Goal: Task Accomplishment & Management: Use online tool/utility

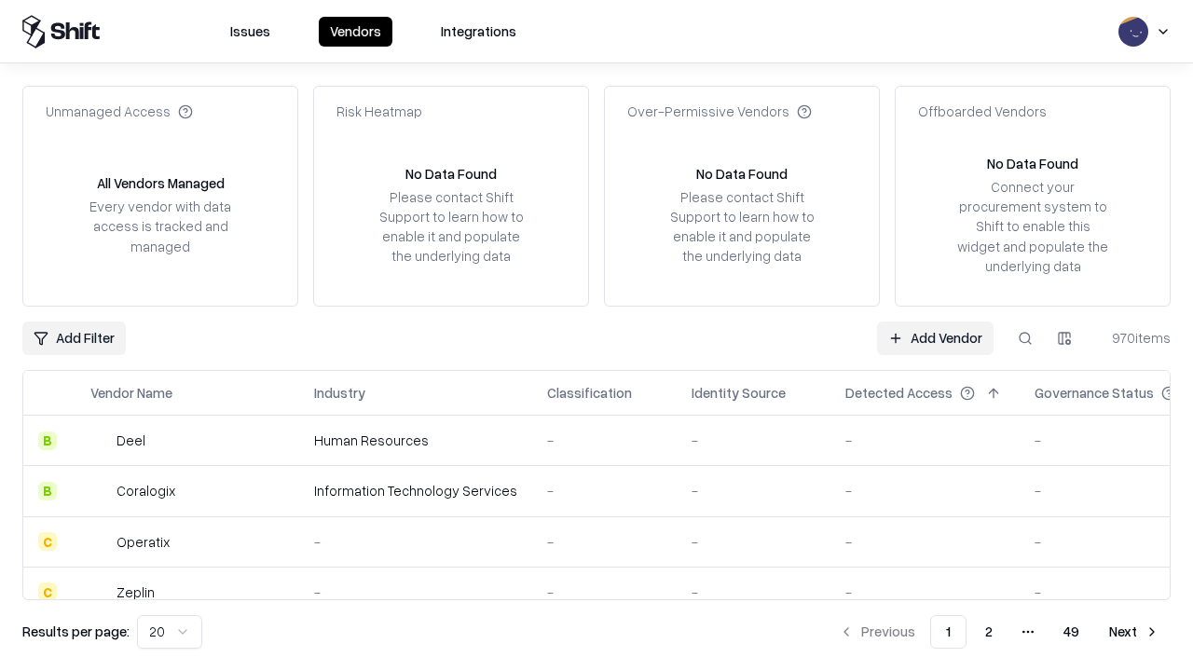
click at [935, 337] on link "Add Vendor" at bounding box center [935, 339] width 117 height 34
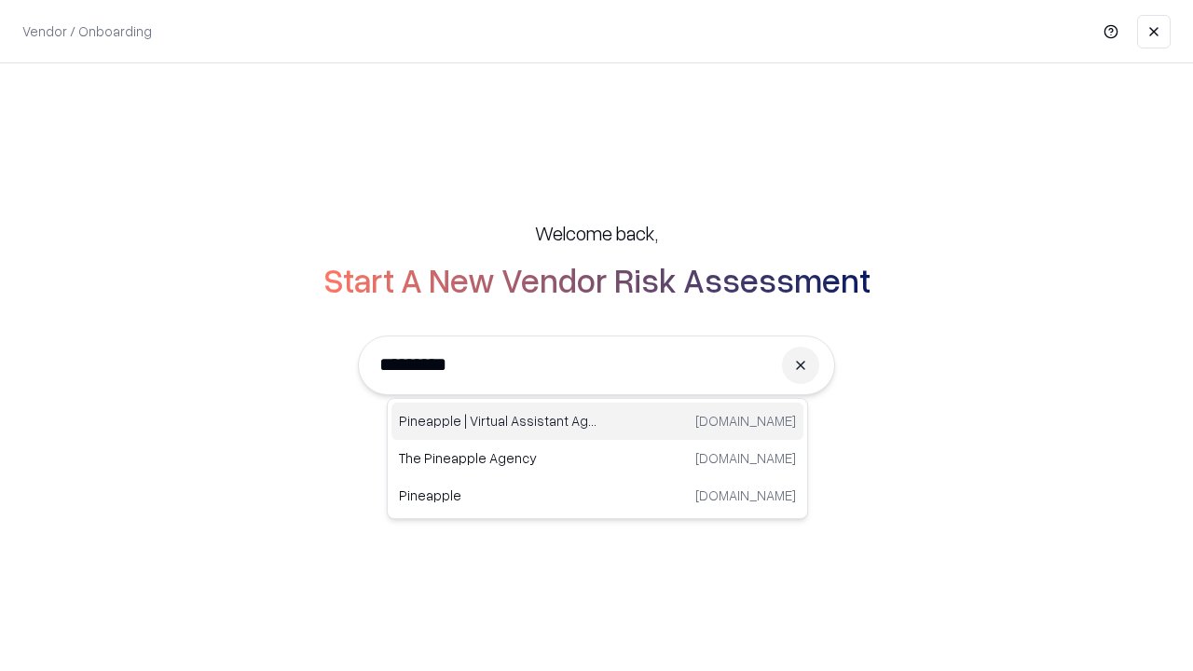
click at [597, 421] on div "Pineapple | Virtual Assistant Agency trypineapple.com" at bounding box center [597, 421] width 412 height 37
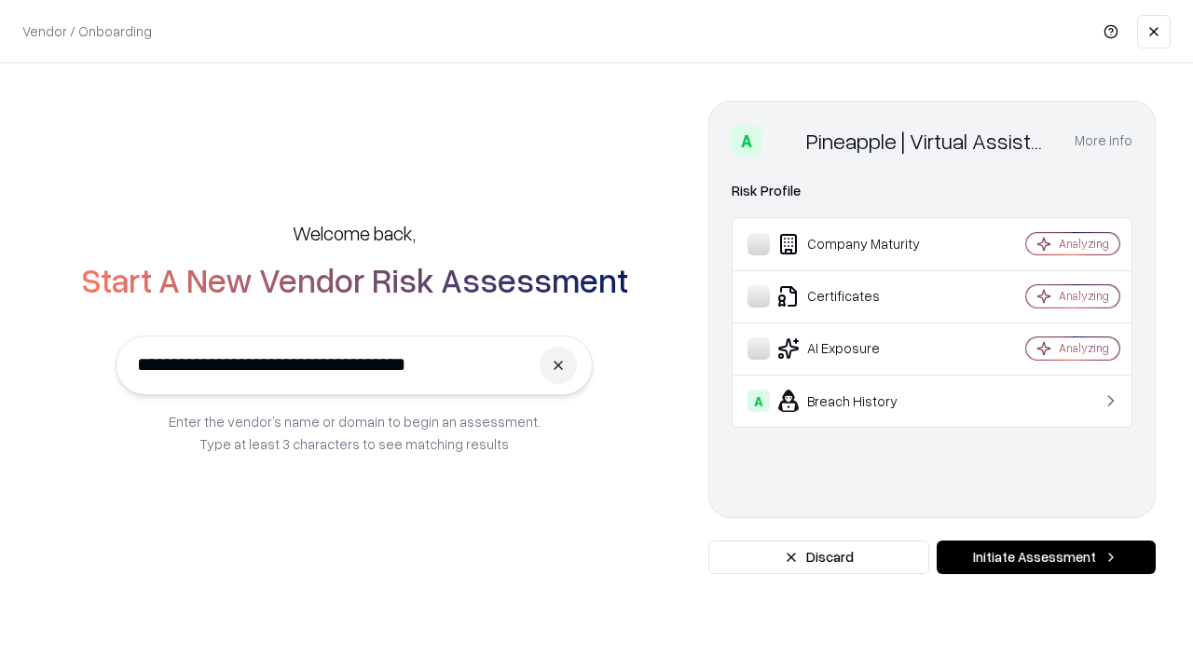
type input "**********"
click at [1046, 557] on button "Initiate Assessment" at bounding box center [1046, 558] width 219 height 34
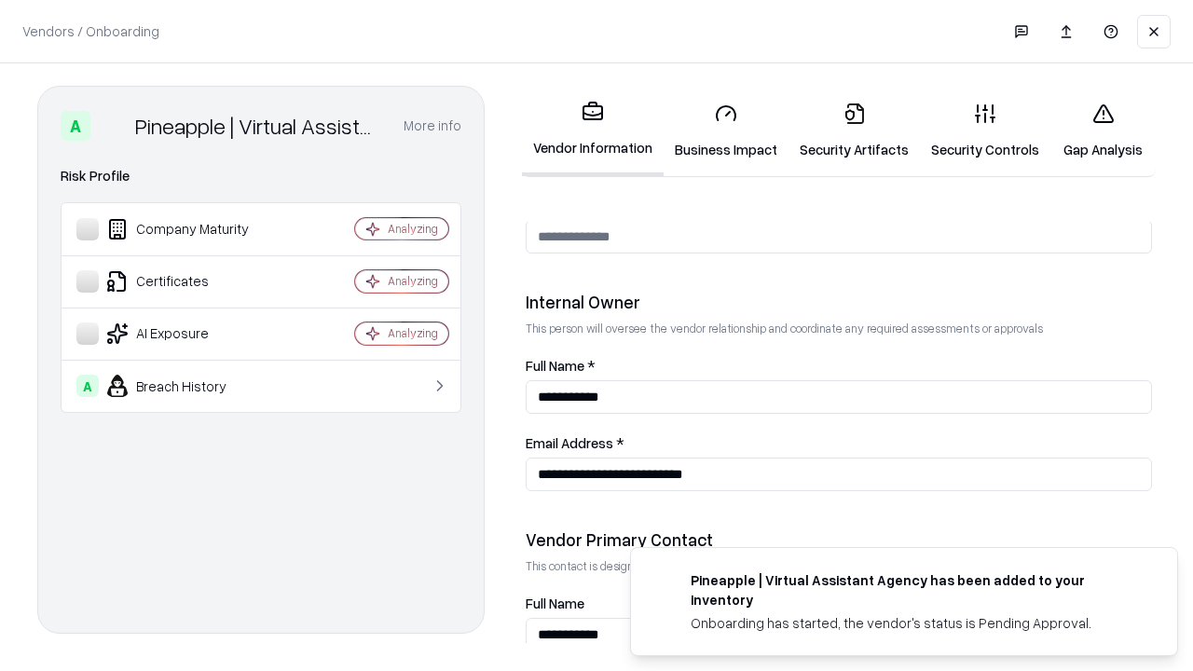
scroll to position [966, 0]
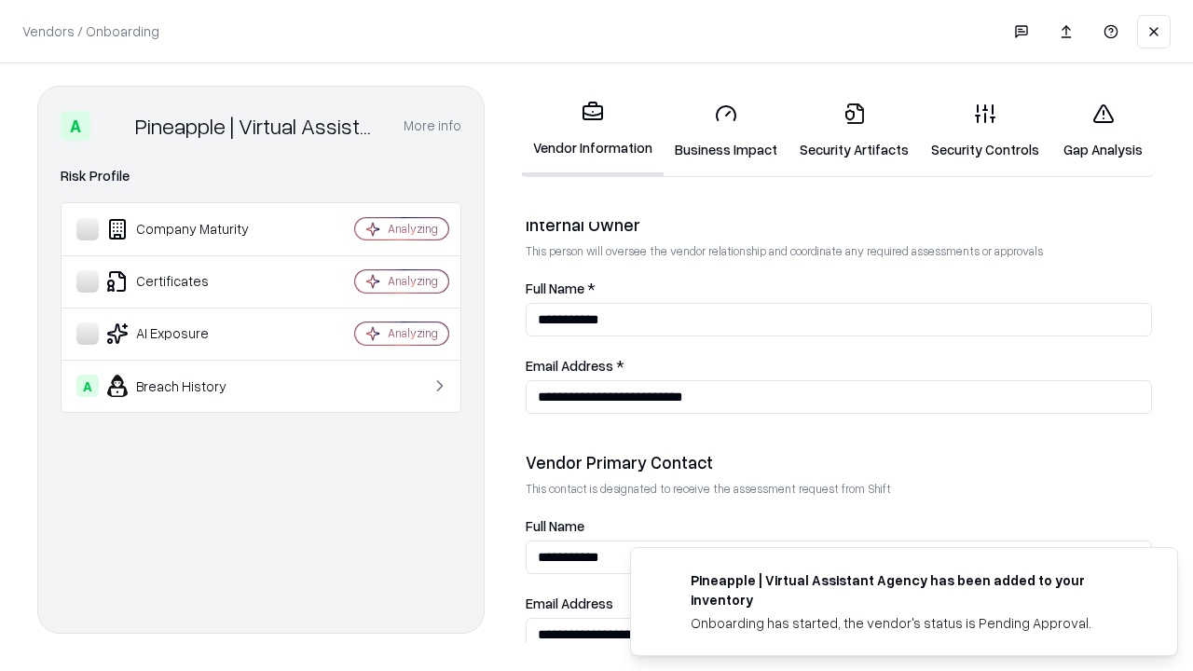
click at [854, 130] on link "Security Artifacts" at bounding box center [853, 131] width 131 height 87
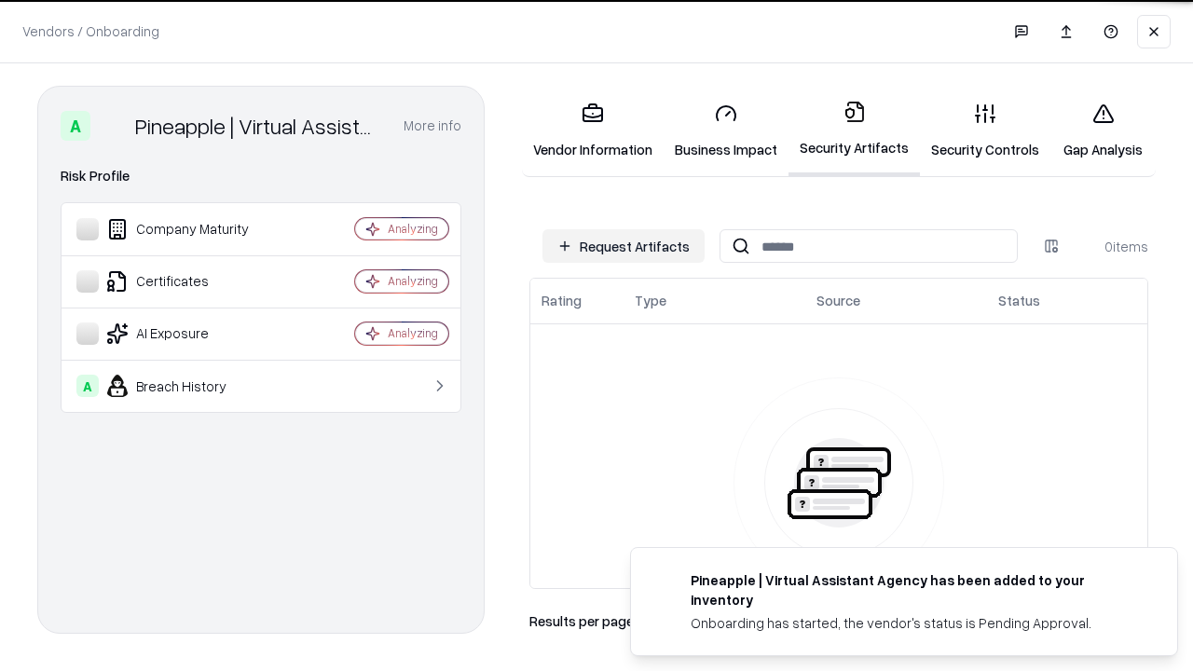
click at [624, 246] on button "Request Artifacts" at bounding box center [623, 246] width 162 height 34
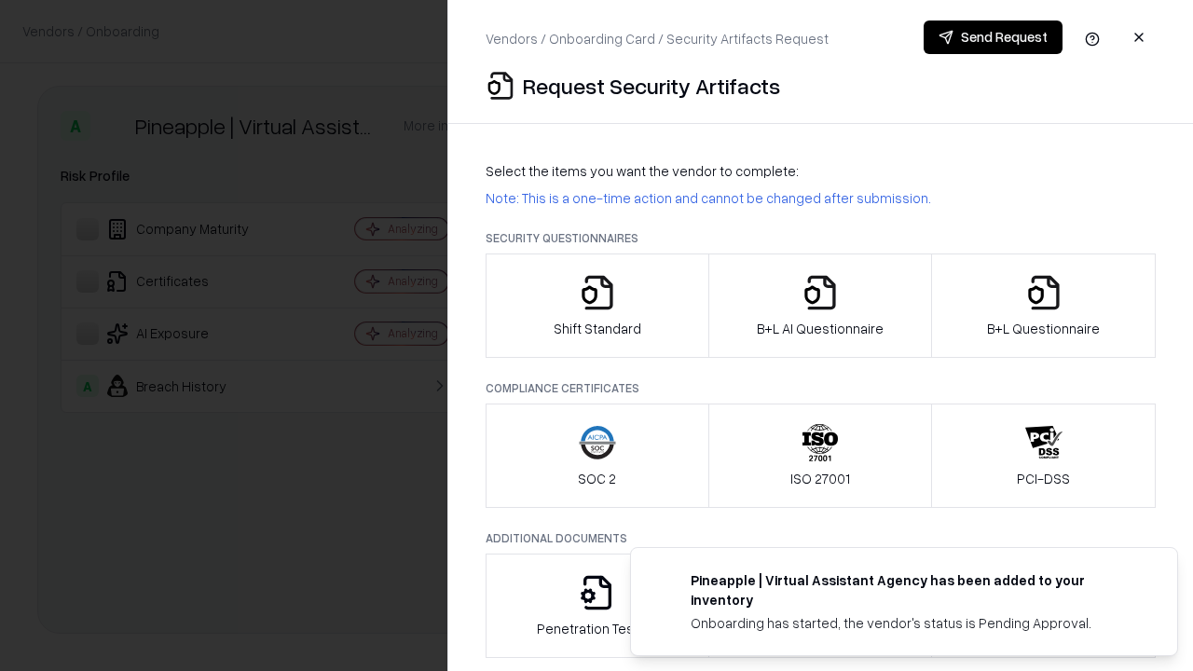
click at [1043, 306] on icon "button" at bounding box center [1043, 292] width 37 height 37
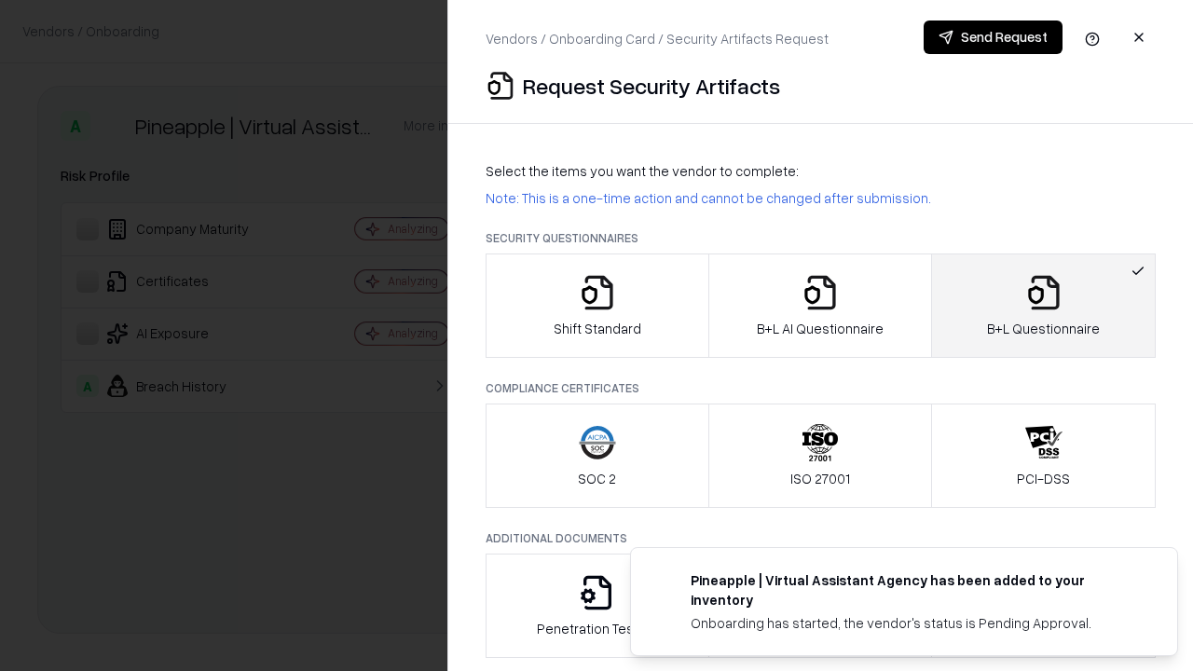
click at [819, 306] on icon "button" at bounding box center [820, 292] width 37 height 37
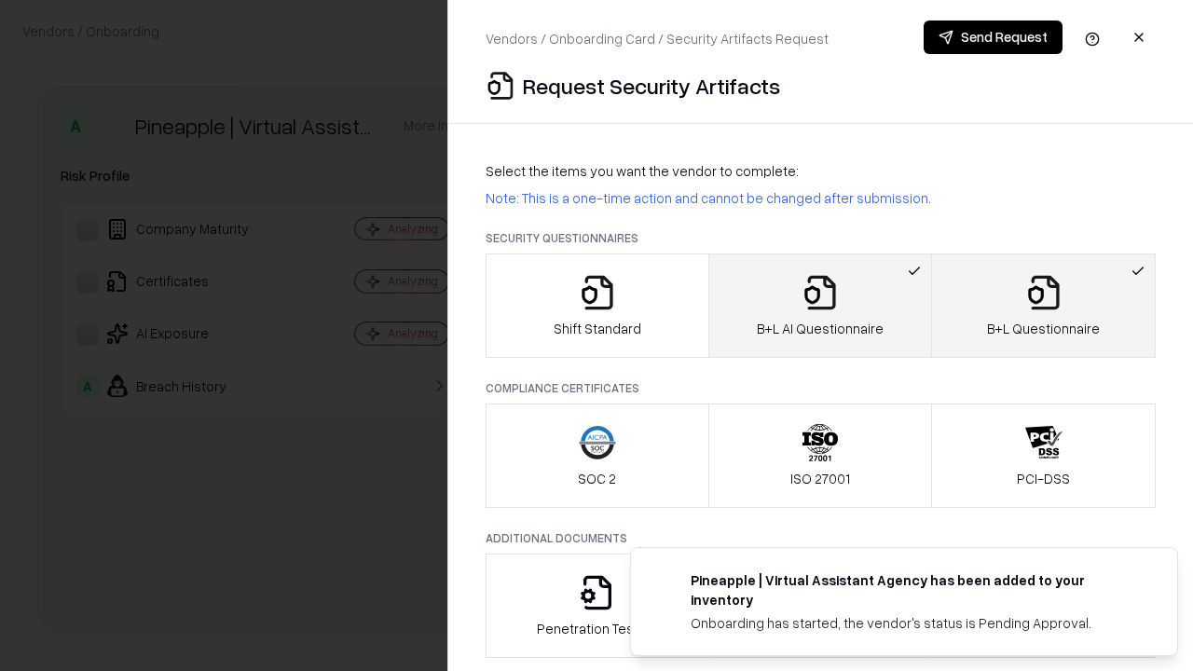
click at [993, 37] on button "Send Request" at bounding box center [993, 38] width 139 height 34
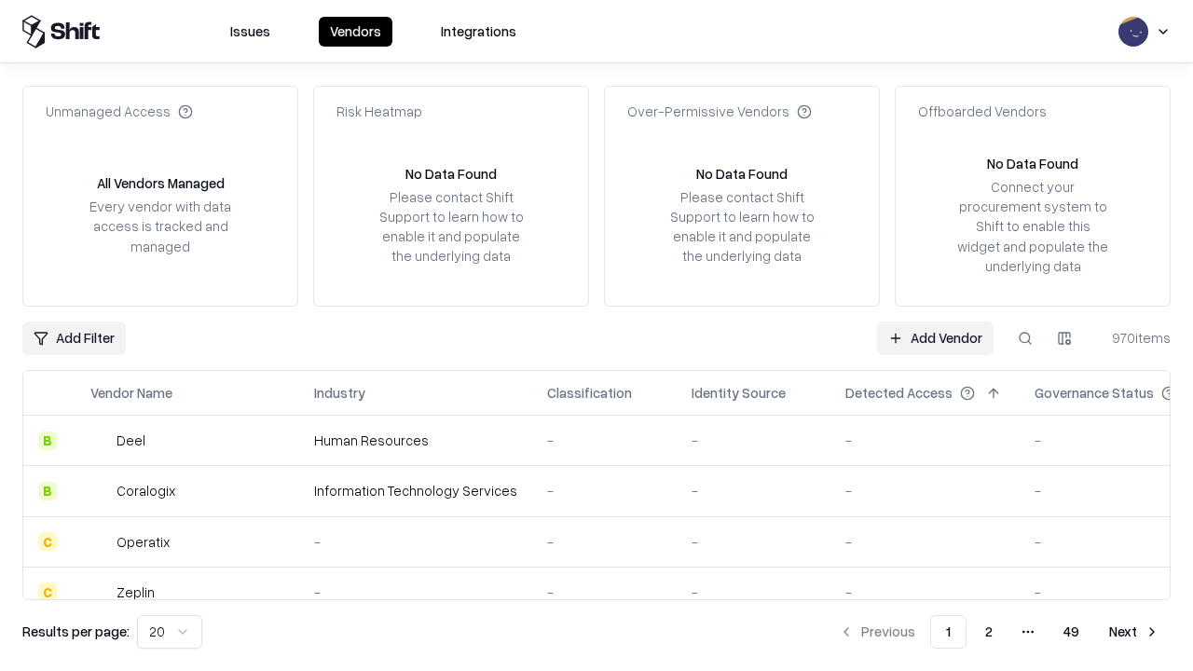
click at [1025, 337] on button at bounding box center [1025, 339] width 34 height 34
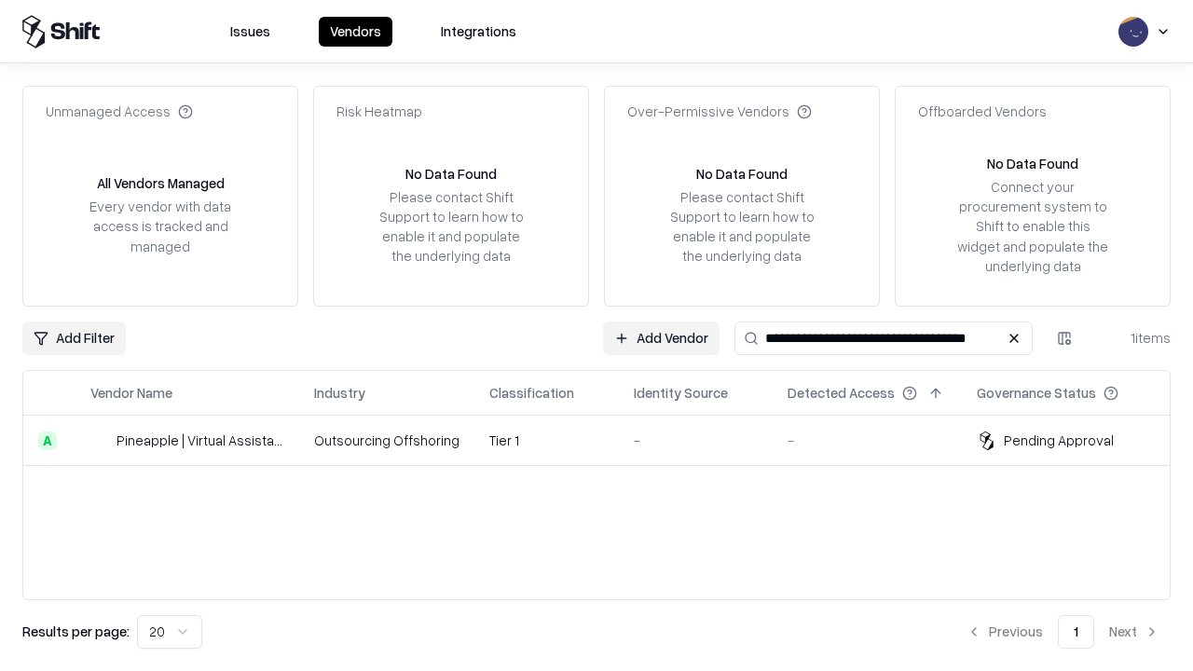
type input "**********"
click at [608, 440] on td "Tier 1" at bounding box center [546, 441] width 144 height 50
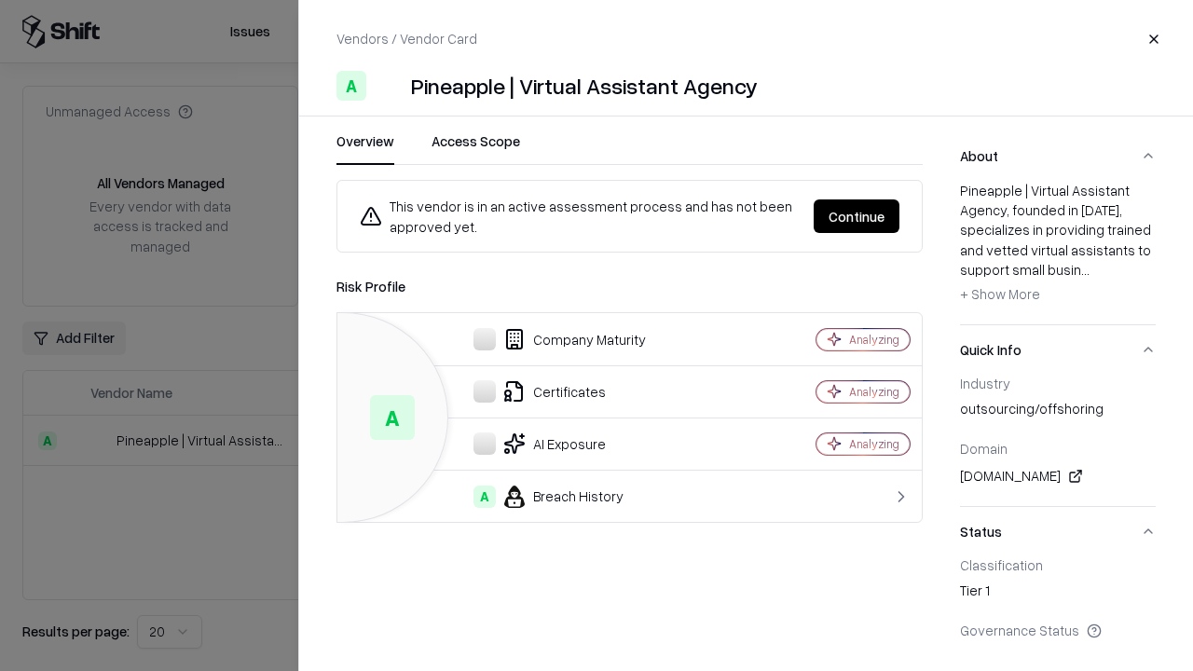
click at [857, 216] on button "Continue" at bounding box center [857, 216] width 86 height 34
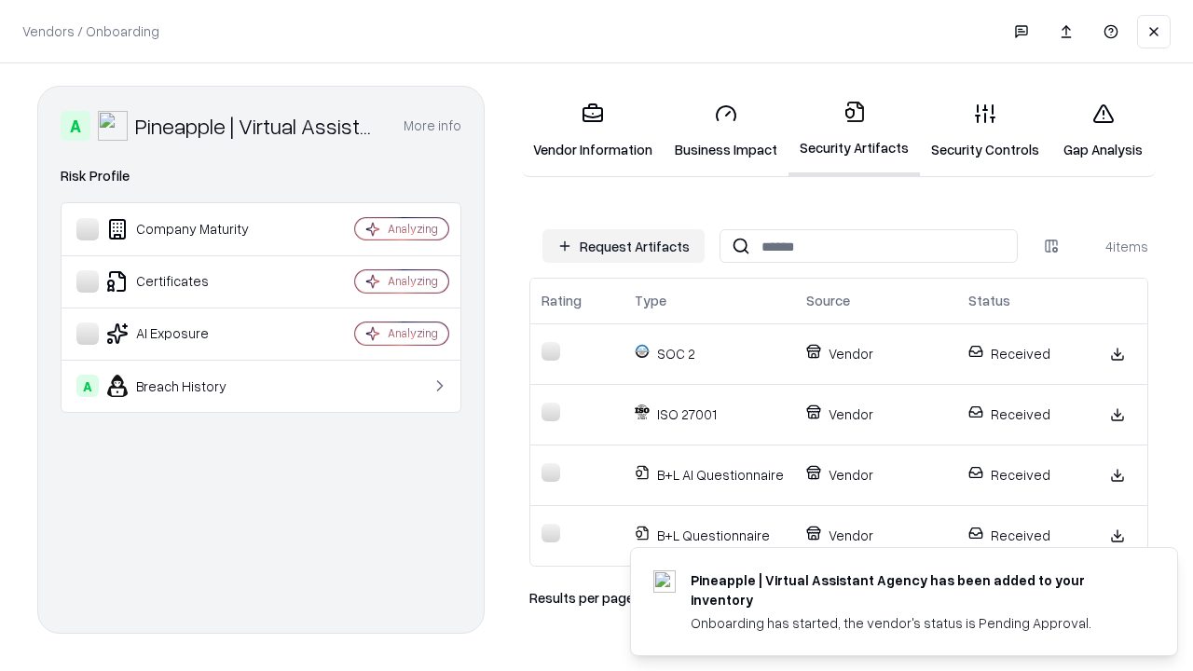
click at [1103, 130] on link "Gap Analysis" at bounding box center [1102, 131] width 105 height 87
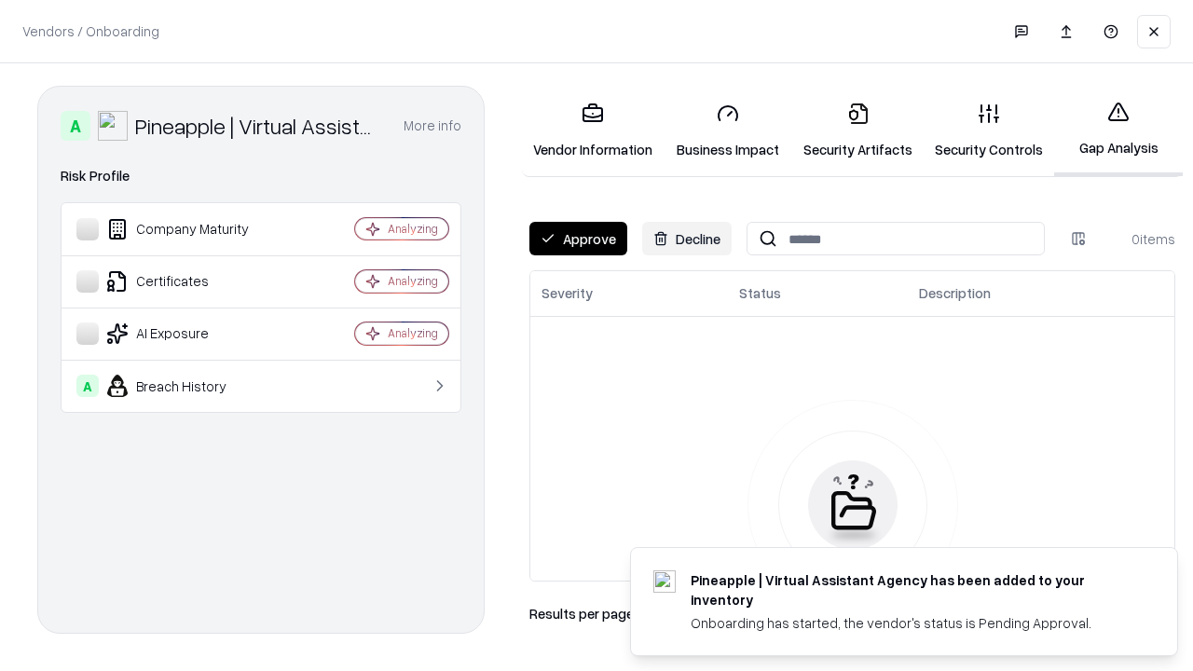
click at [578, 239] on button "Approve" at bounding box center [578, 239] width 98 height 34
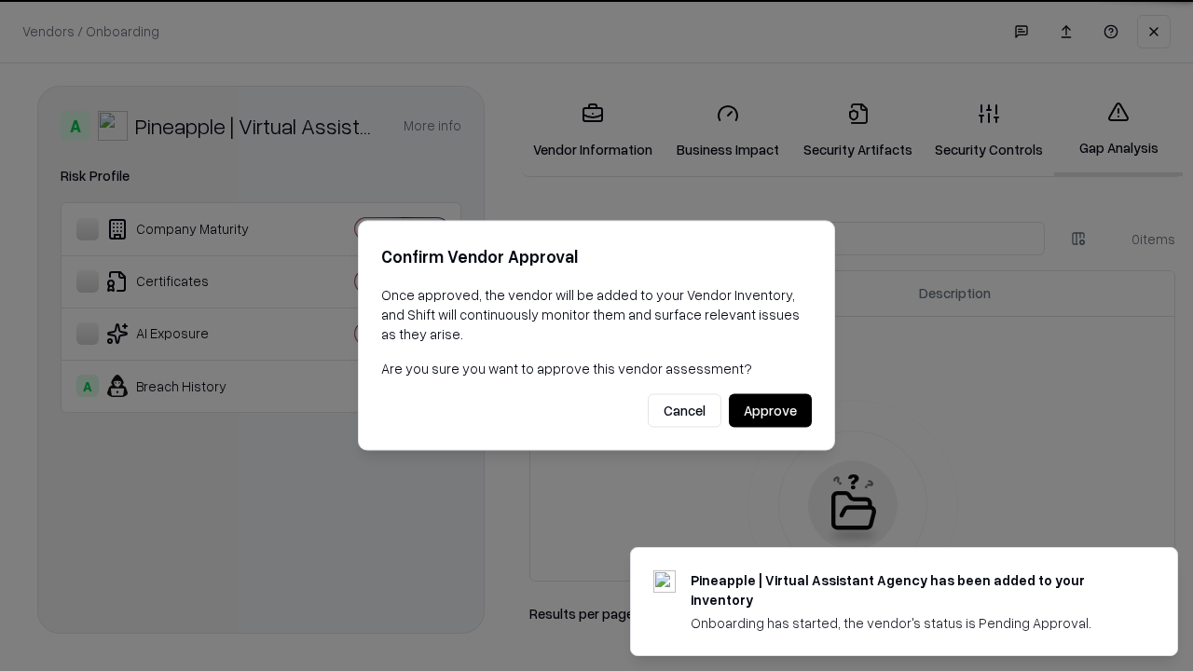
click at [770, 410] on button "Approve" at bounding box center [770, 411] width 83 height 34
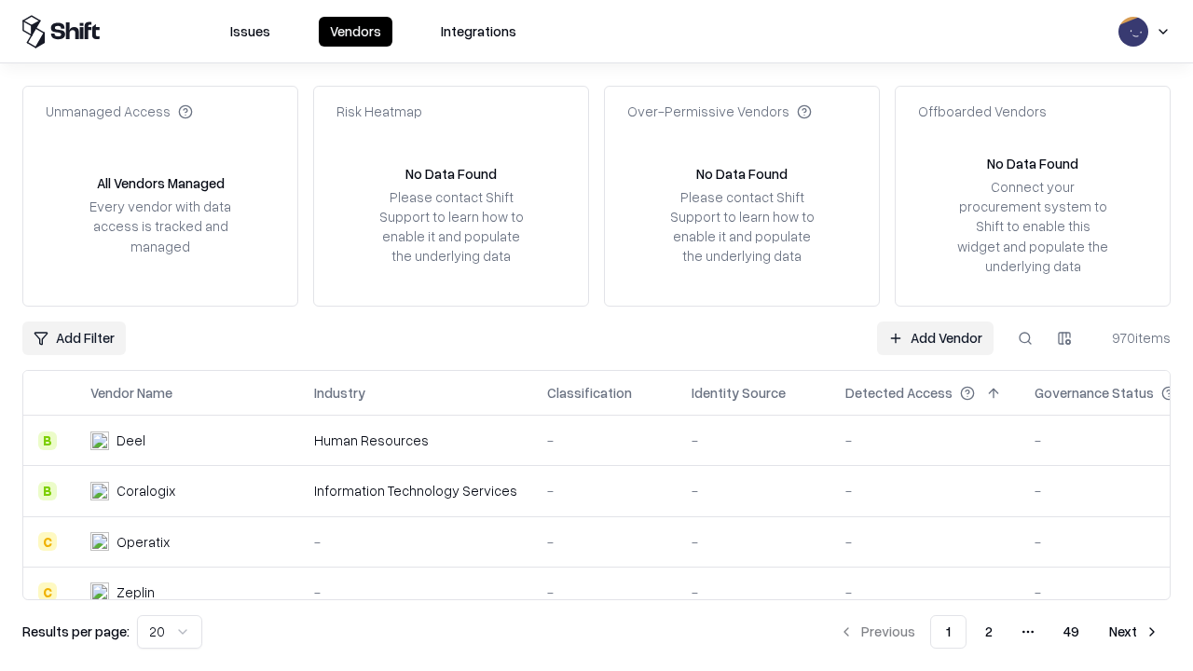
type input "**********"
click at [935, 337] on link "Add Vendor" at bounding box center [935, 339] width 117 height 34
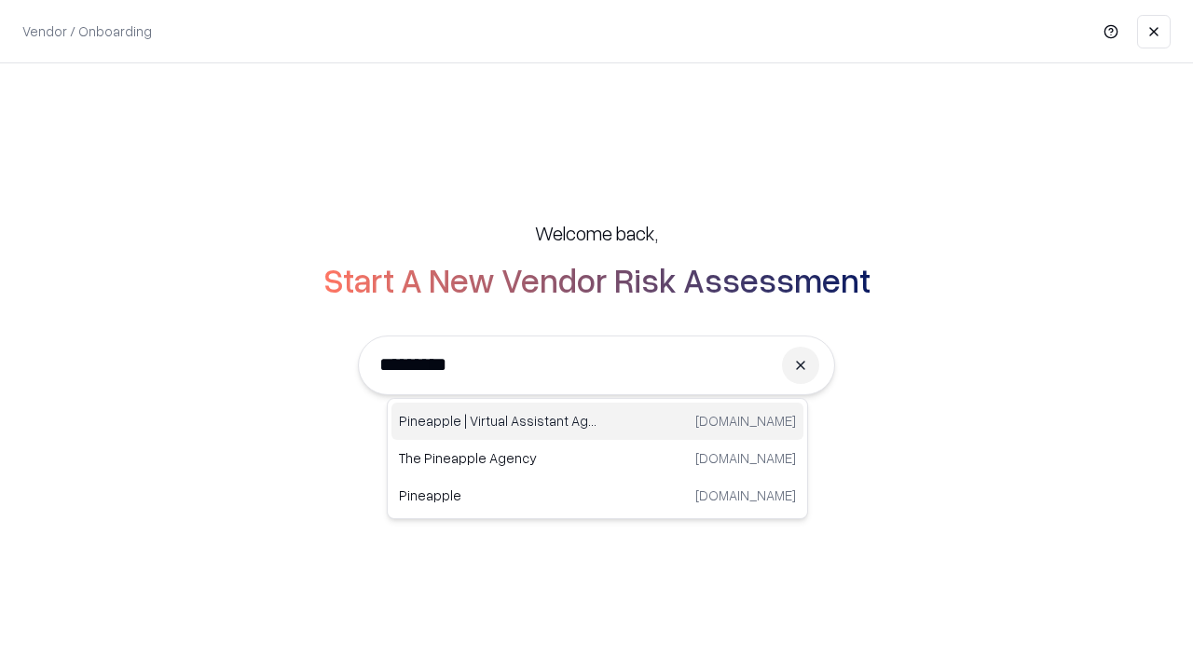
click at [597, 421] on div "Pineapple | Virtual Assistant Agency trypineapple.com" at bounding box center [597, 421] width 412 height 37
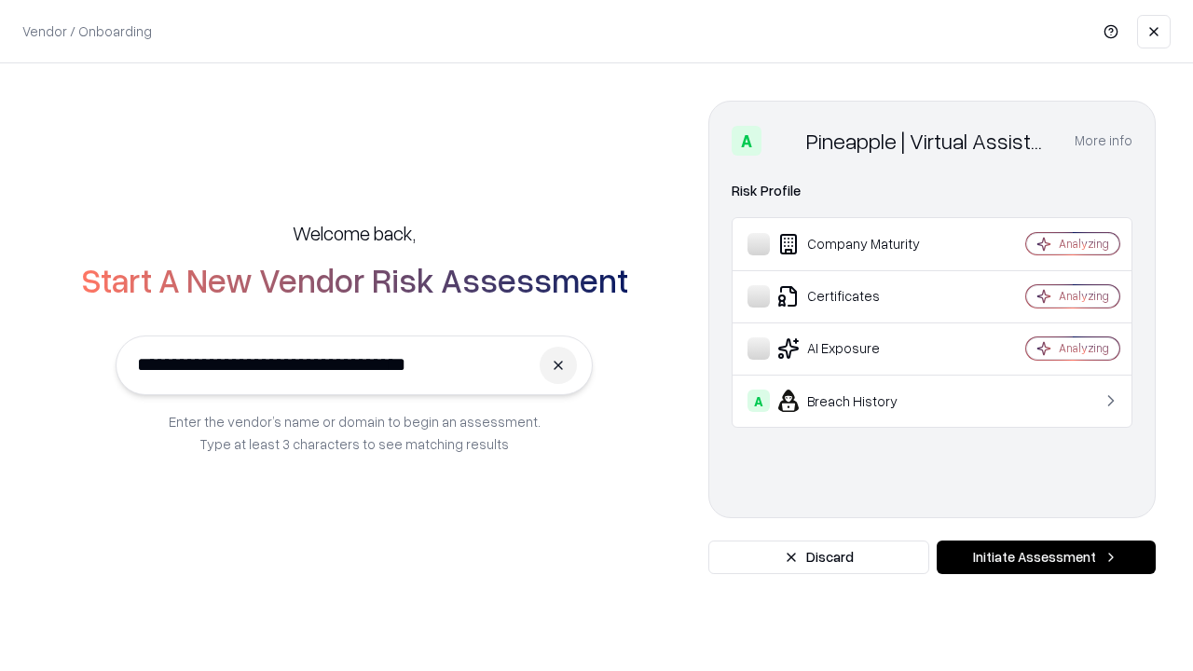
type input "**********"
click at [1046, 557] on button "Initiate Assessment" at bounding box center [1046, 558] width 219 height 34
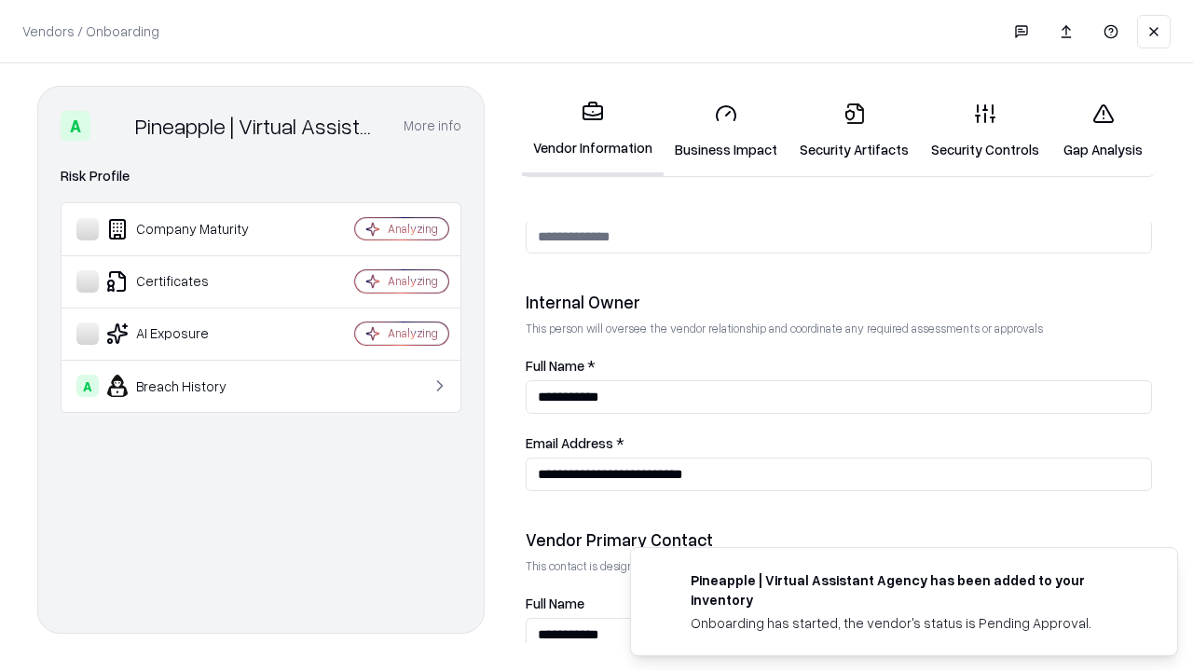
scroll to position [966, 0]
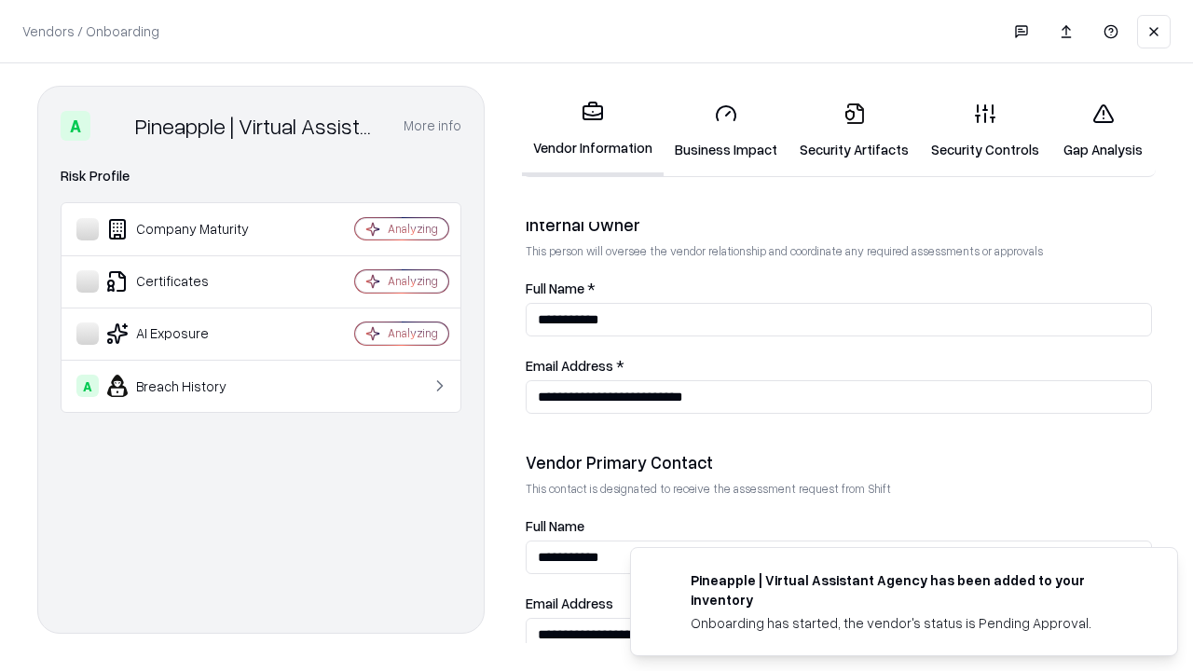
click at [1103, 130] on link "Gap Analysis" at bounding box center [1102, 131] width 105 height 87
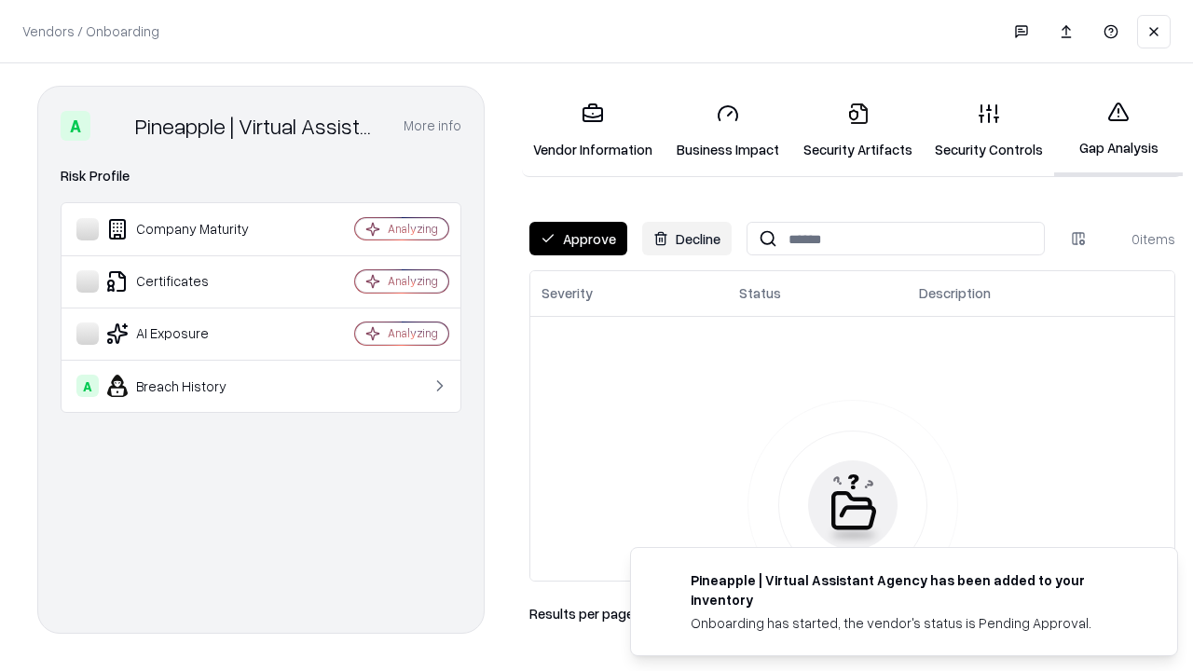
click at [578, 239] on button "Approve" at bounding box center [578, 239] width 98 height 34
